Goal: Task Accomplishment & Management: Use online tool/utility

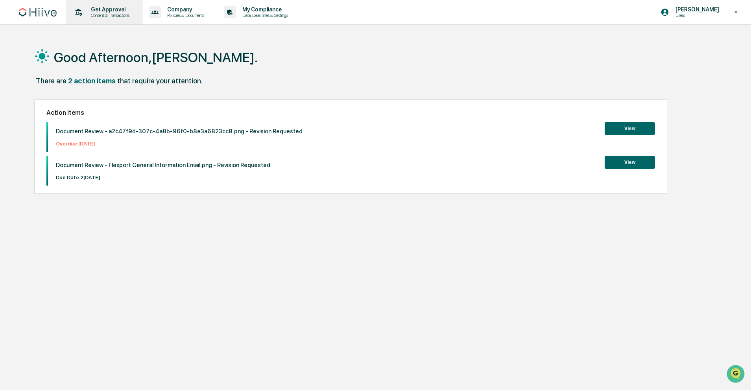
click at [121, 14] on p "Content & Transactions" at bounding box center [109, 16] width 49 height 6
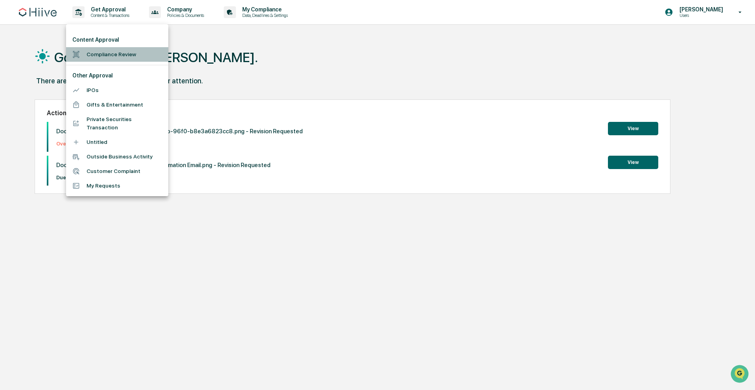
click at [114, 53] on li "Compliance Review" at bounding box center [117, 54] width 102 height 15
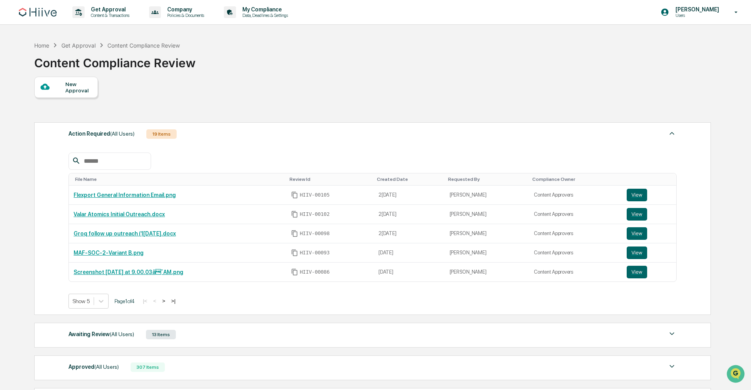
click at [107, 159] on input "text" at bounding box center [114, 161] width 67 height 10
click at [113, 332] on span "(All Users)" at bounding box center [122, 334] width 24 height 6
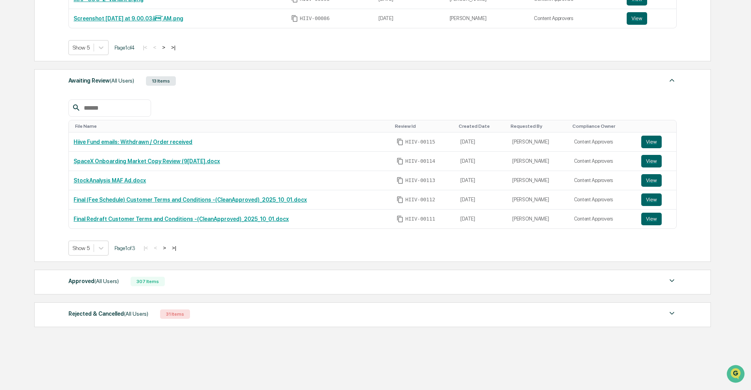
scroll to position [262, 0]
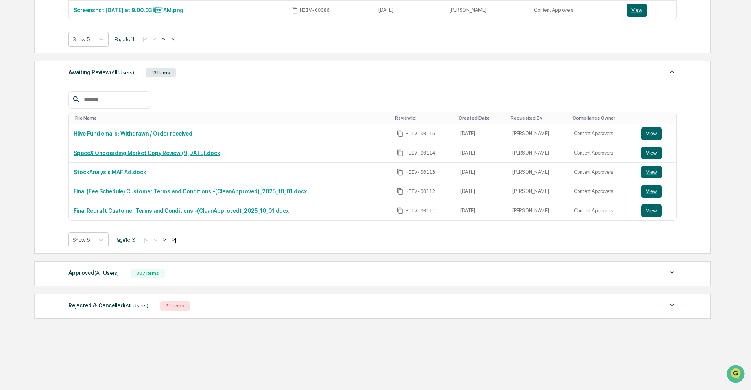
click at [118, 278] on div "Approved (All Users) 307 Items" at bounding box center [372, 273] width 608 height 11
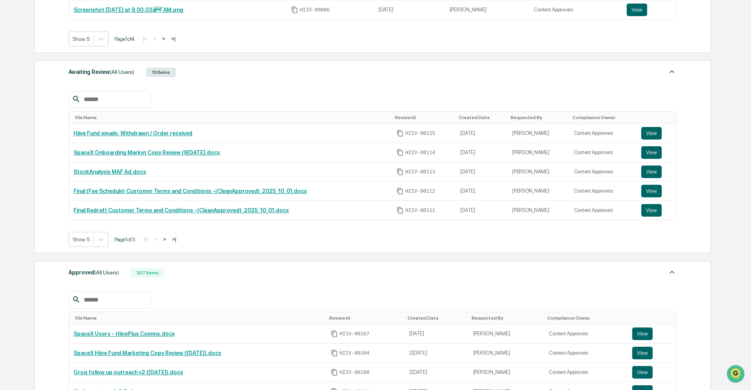
click at [103, 305] on input "text" at bounding box center [114, 300] width 67 height 10
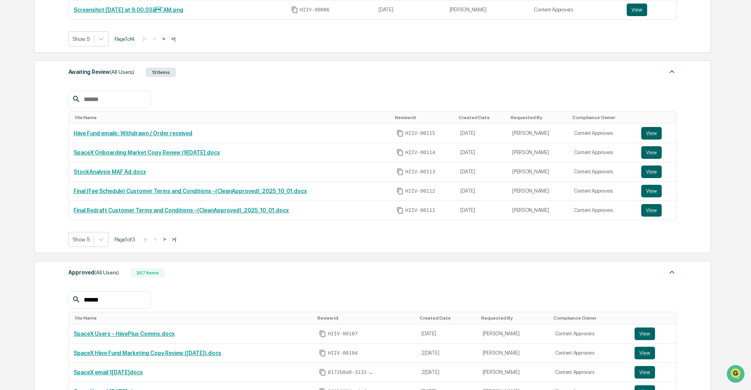
type input "******"
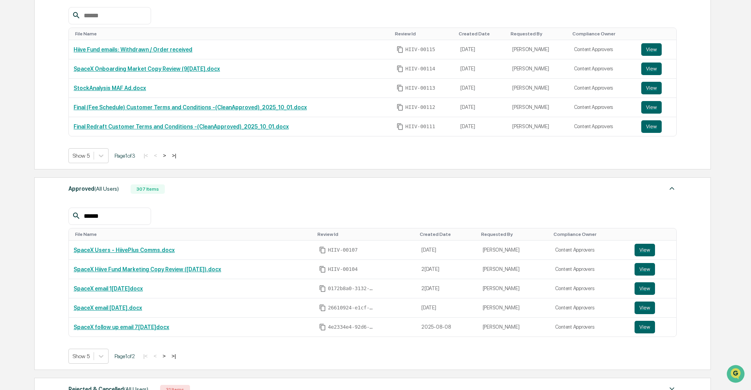
scroll to position [369, 0]
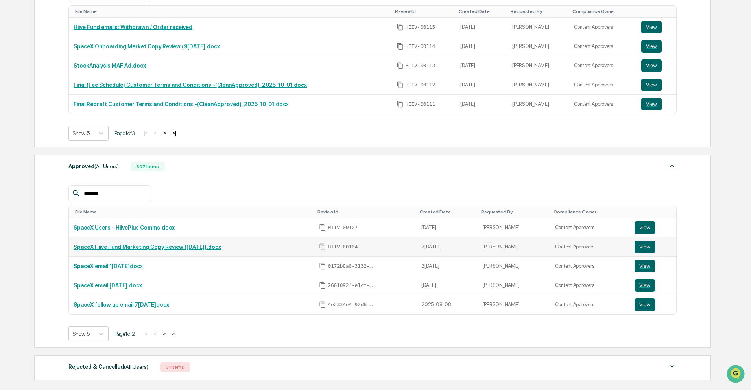
click at [167, 247] on link "SpaceX Hiive Fund Marketing Copy Review ([DATE]).docx" at bounding box center [147, 247] width 147 height 6
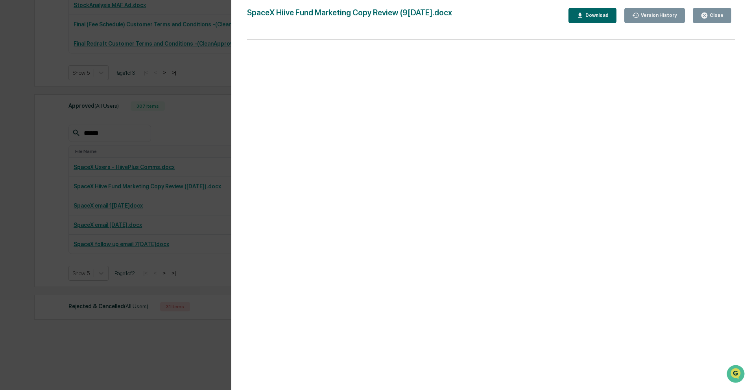
scroll to position [430, 0]
click at [718, 15] on div "Close" at bounding box center [715, 16] width 15 height 6
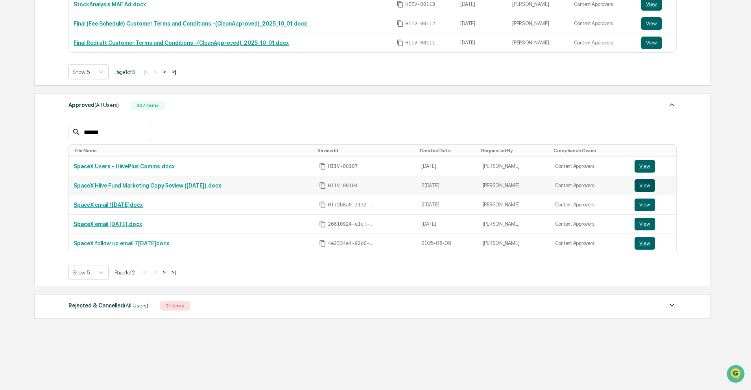
click at [642, 185] on button "View" at bounding box center [644, 185] width 20 height 13
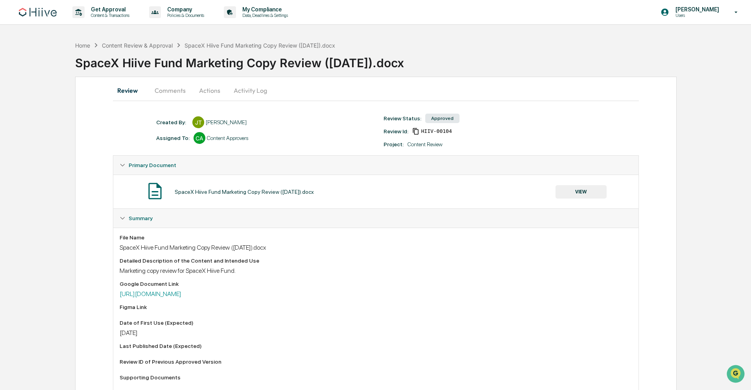
drag, startPoint x: 305, startPoint y: 244, endPoint x: 293, endPoint y: 251, distance: 14.6
click at [305, 244] on div "SpaceX Hiive Fund Marketing Copy Review ([DATE]).docx" at bounding box center [376, 247] width 512 height 7
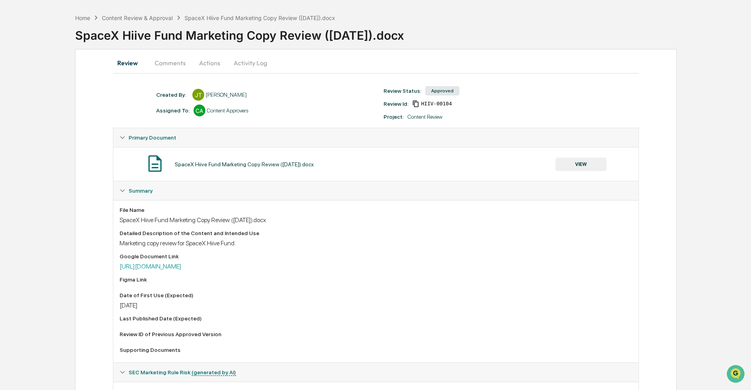
scroll to position [75, 0]
